Goal: Task Accomplishment & Management: Manage account settings

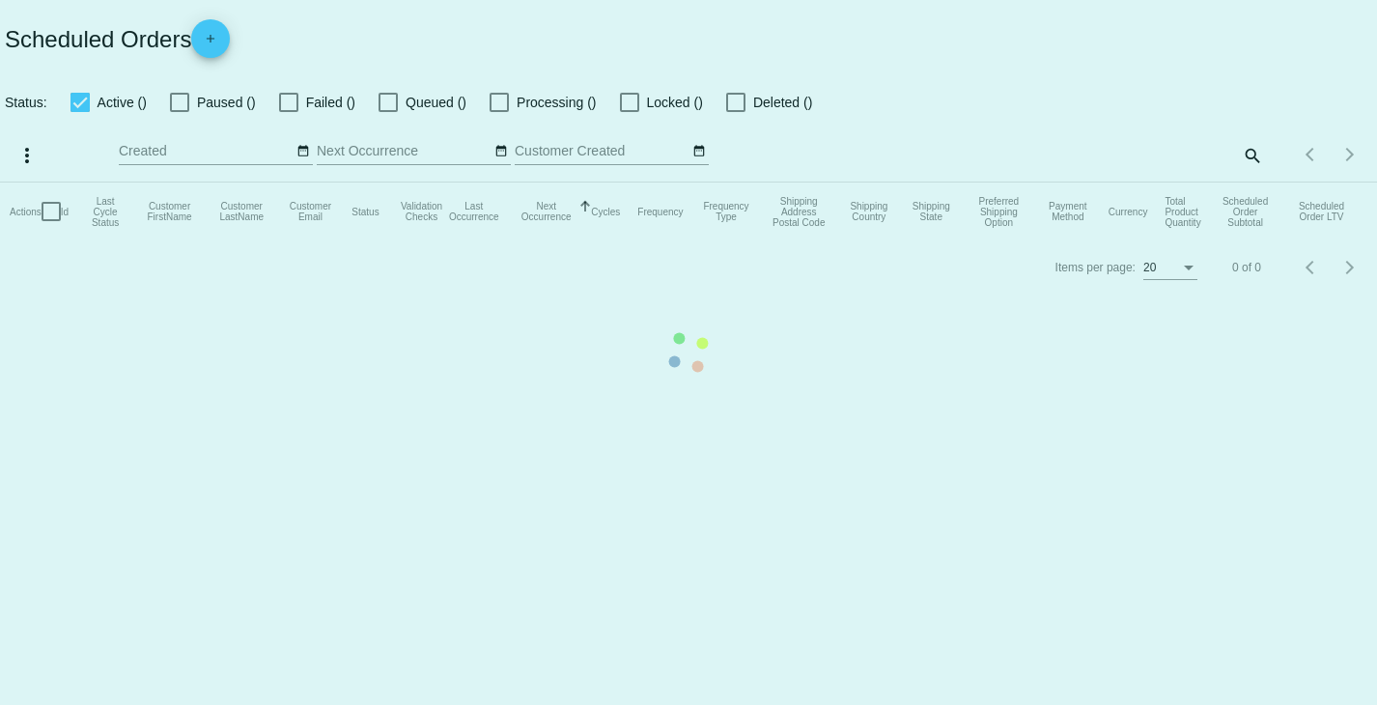
checkbox input "true"
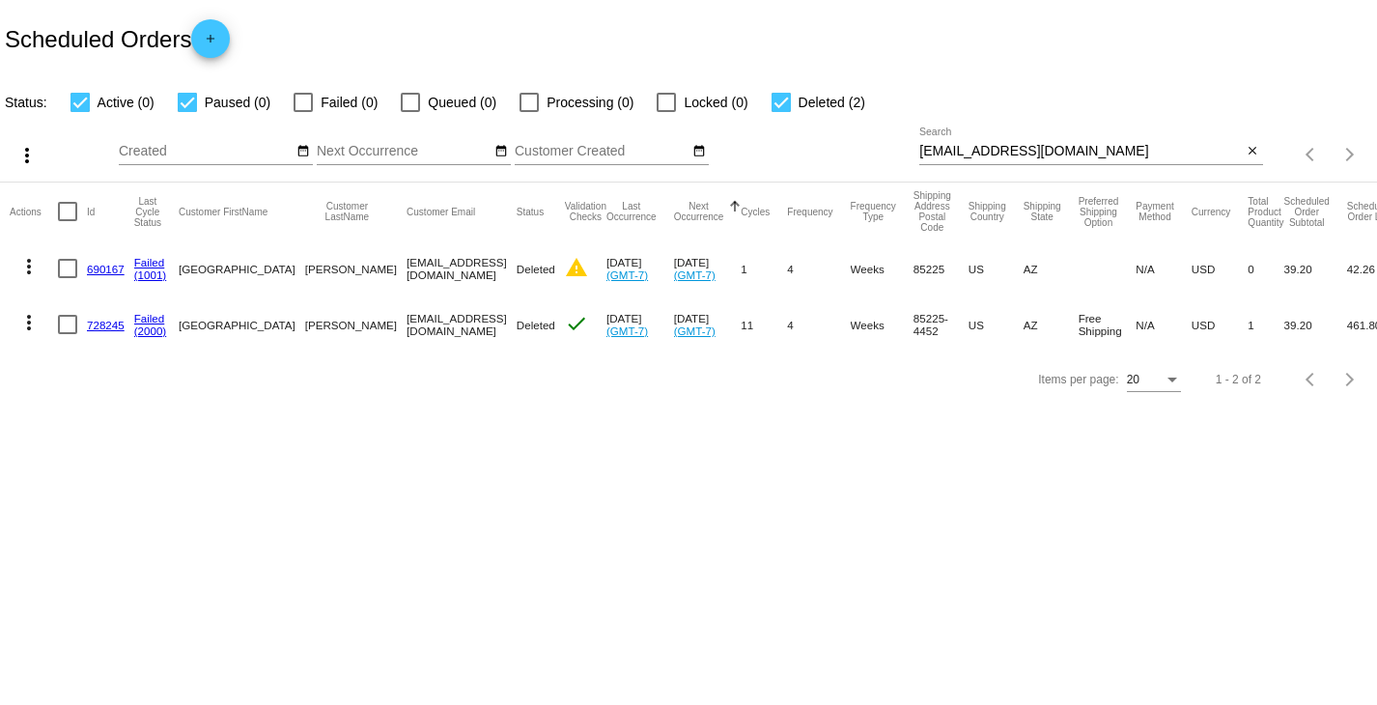
click at [445, 511] on body "Scheduled Orders add Status: Active (0) Paused (0) Failed (0) Queued (0) Proces…" at bounding box center [688, 352] width 1377 height 705
click at [1105, 152] on input "[EMAIL_ADDRESS][DOMAIN_NAME]" at bounding box center [1080, 151] width 322 height 15
click at [106, 329] on link "728245" at bounding box center [106, 325] width 38 height 13
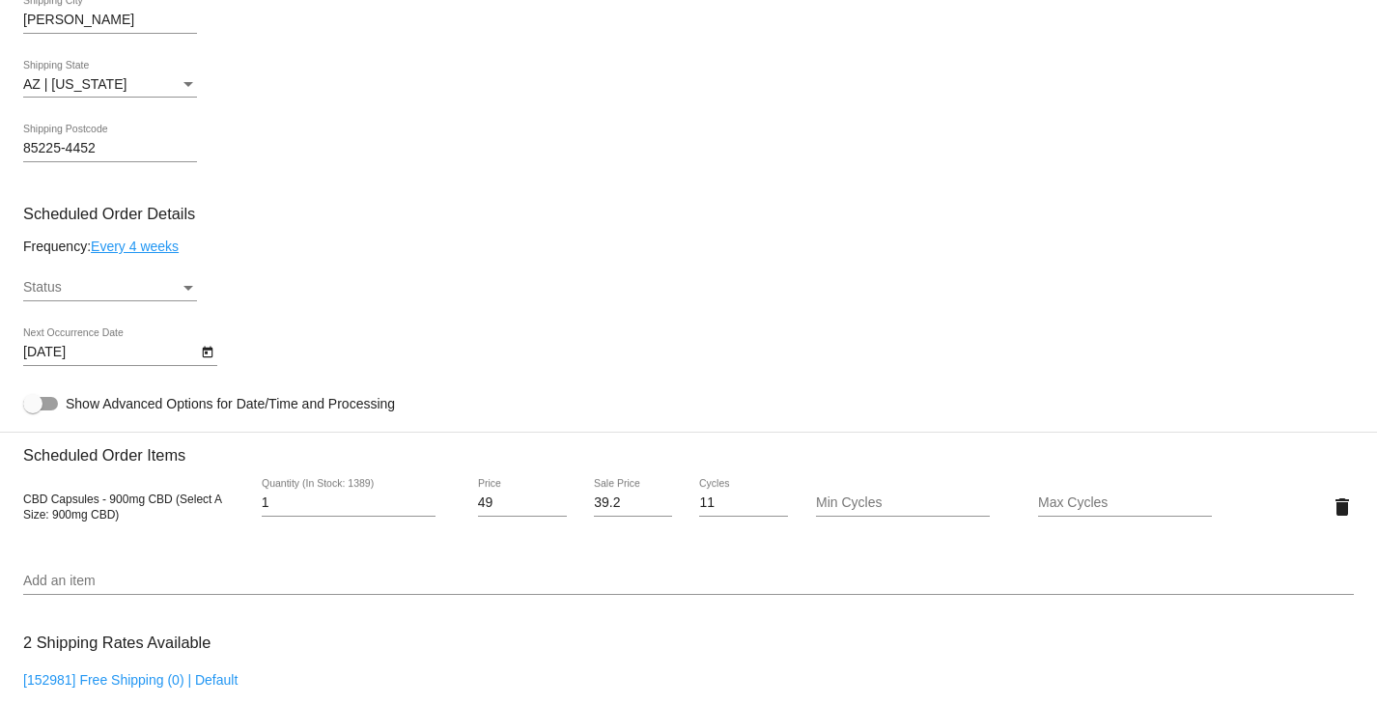
scroll to position [966, 0]
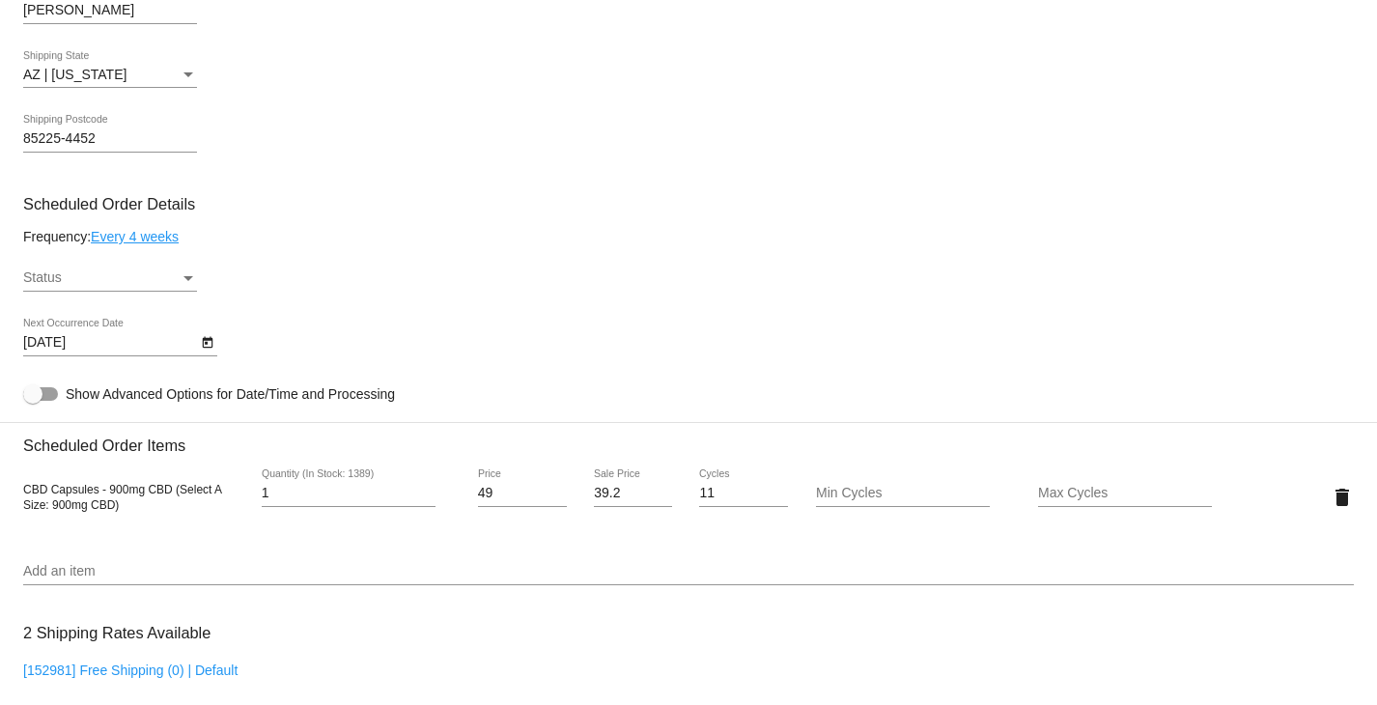
click at [135, 242] on link "Every 4 weeks" at bounding box center [135, 236] width 88 height 15
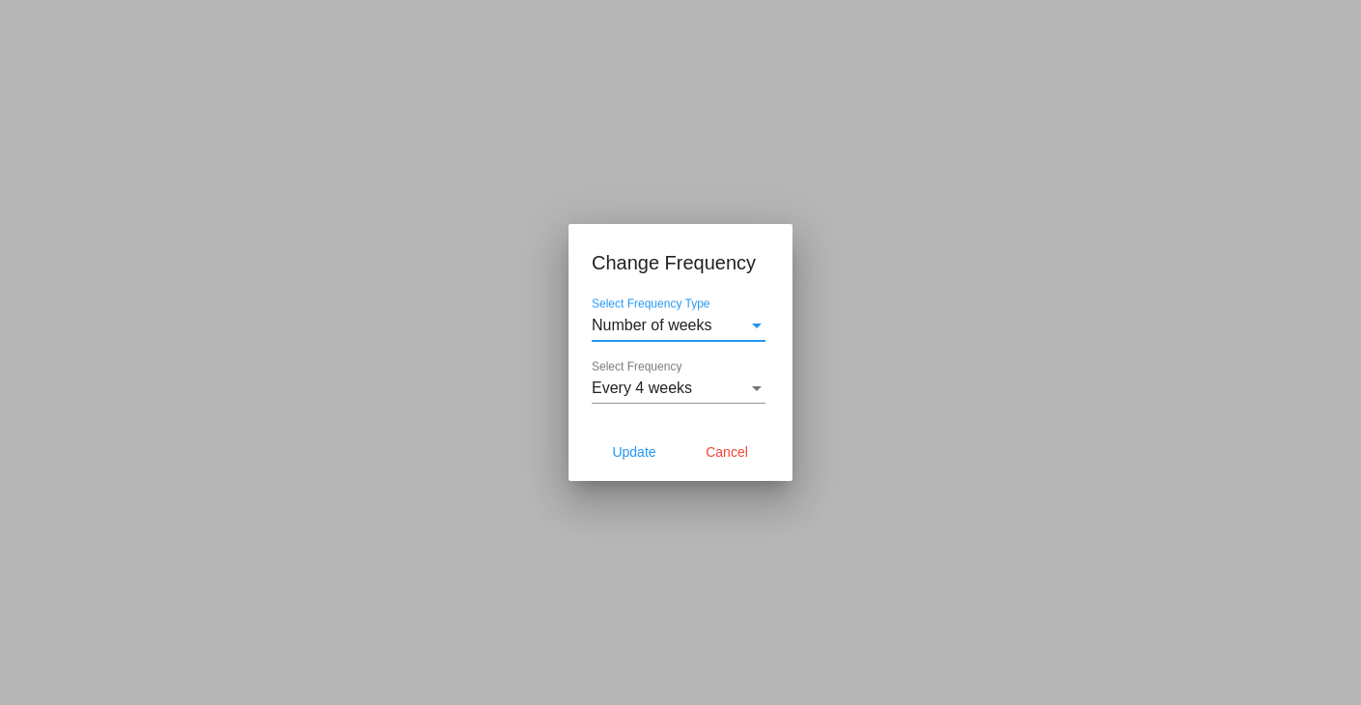
click at [689, 394] on span "Every 4 weeks" at bounding box center [642, 387] width 100 height 16
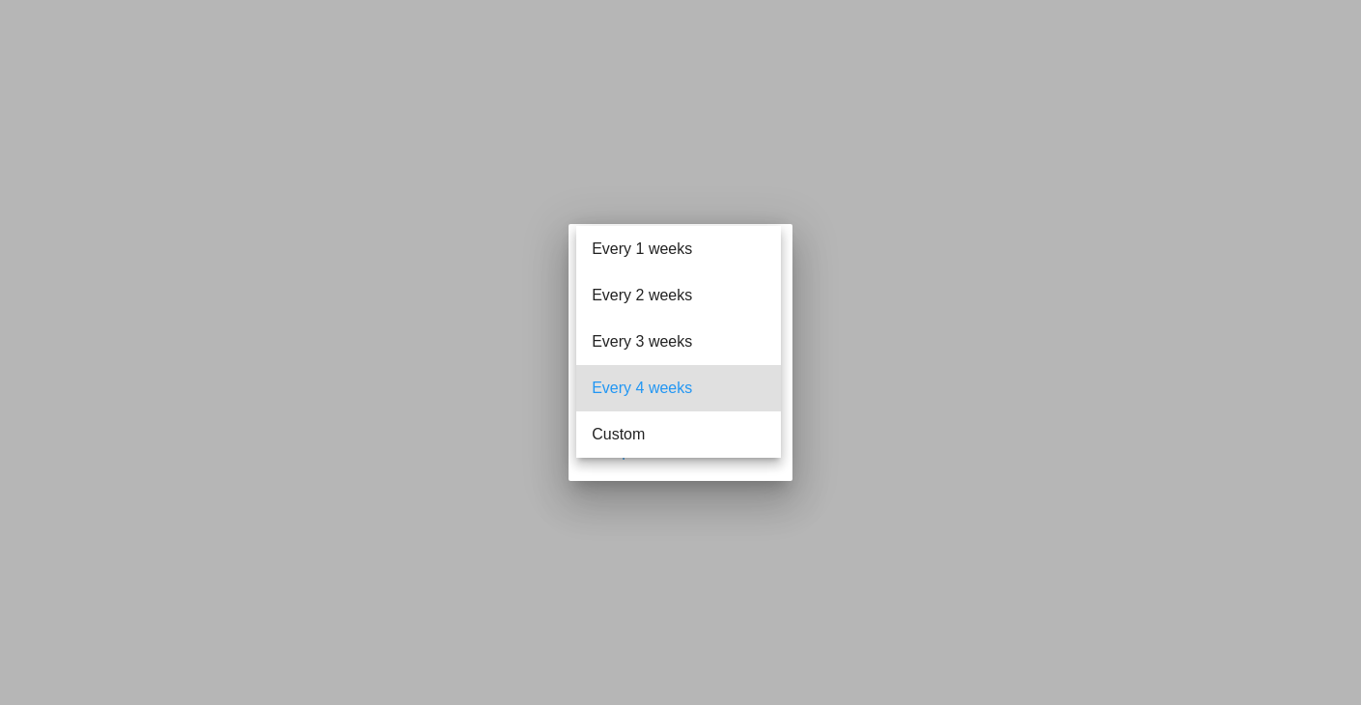
click at [1102, 342] on div at bounding box center [680, 352] width 1361 height 705
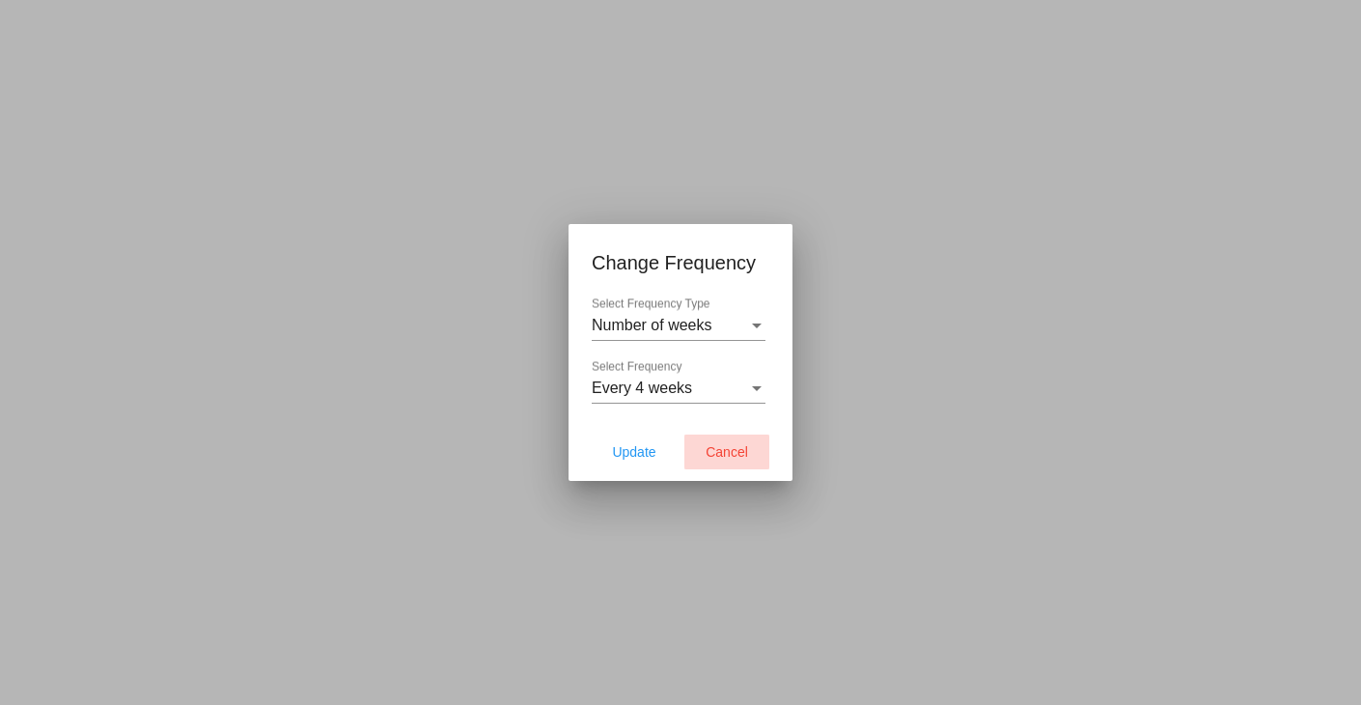
click at [728, 467] on button "Cancel" at bounding box center [727, 451] width 85 height 35
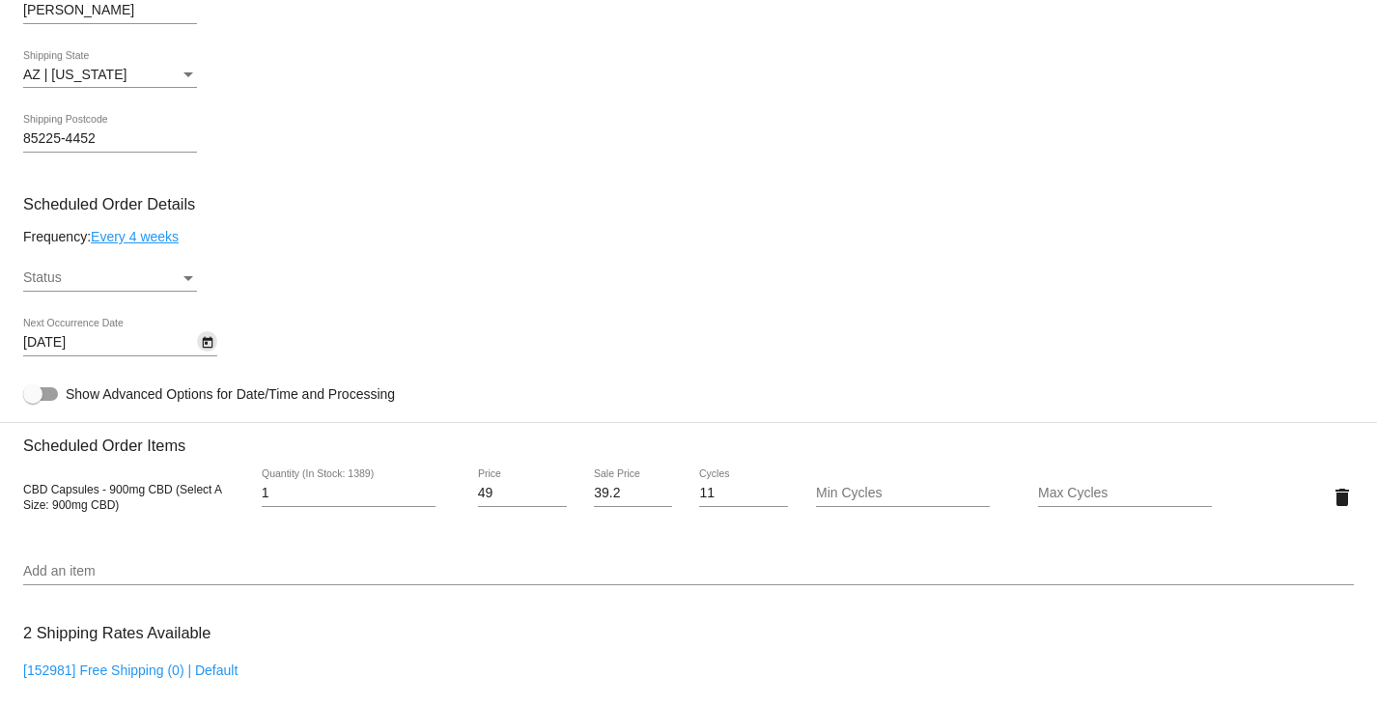
click at [211, 343] on icon "Open calendar" at bounding box center [207, 343] width 11 height 12
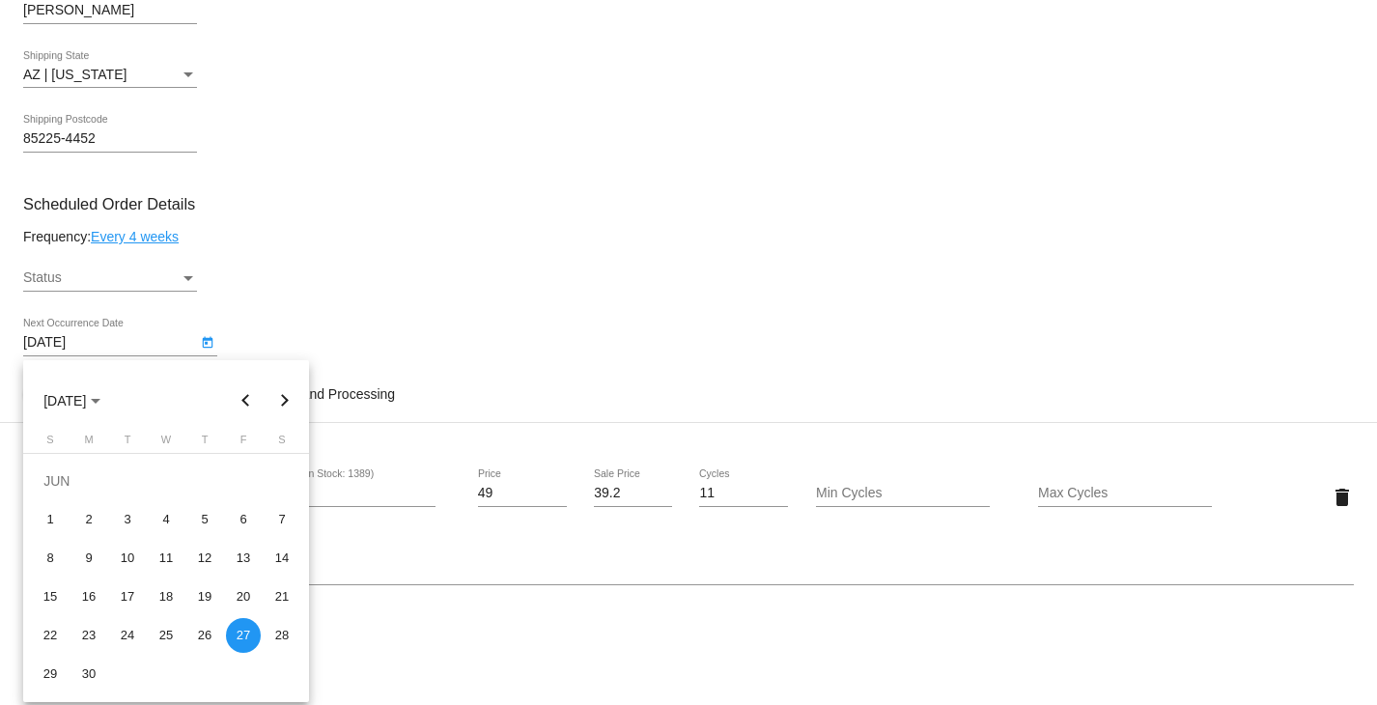
click at [505, 306] on div at bounding box center [688, 352] width 1377 height 705
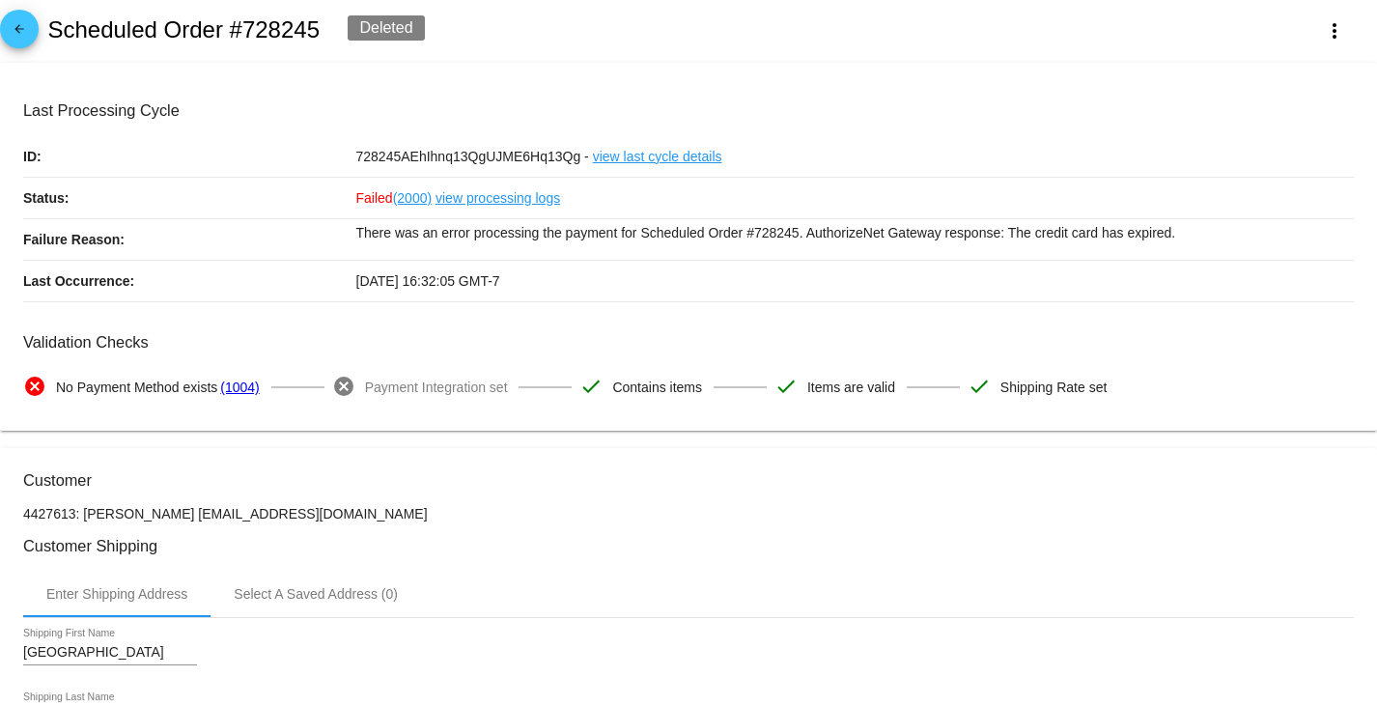
scroll to position [0, 0]
